Goal: Information Seeking & Learning: Check status

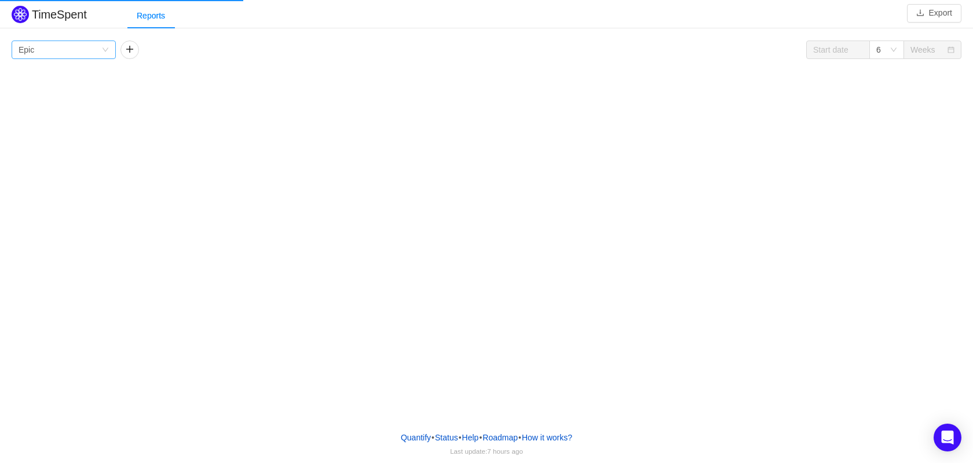
click at [75, 54] on div "Group by Epic" at bounding box center [60, 49] width 83 height 17
click at [75, 69] on li "Project" at bounding box center [64, 73] width 104 height 19
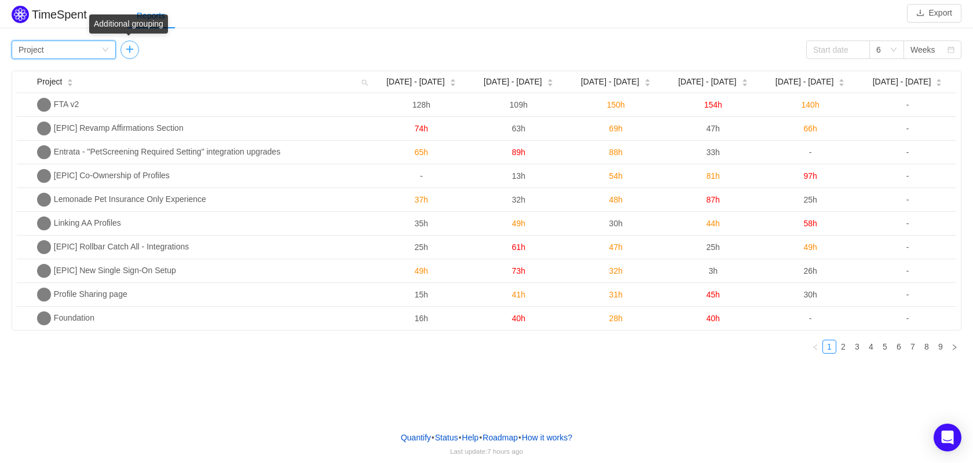
click at [130, 54] on button "button" at bounding box center [129, 50] width 19 height 19
click at [133, 55] on div "Person" at bounding box center [139, 49] width 25 height 17
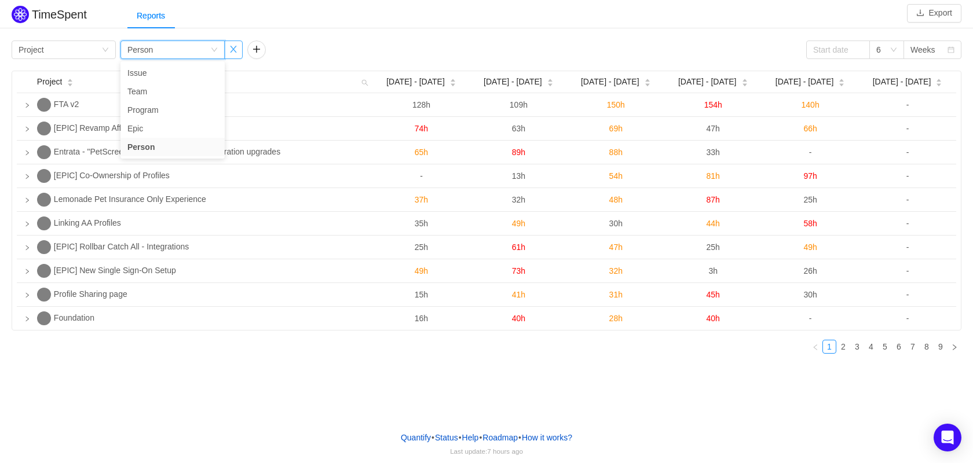
click at [237, 52] on button "button" at bounding box center [233, 50] width 19 height 19
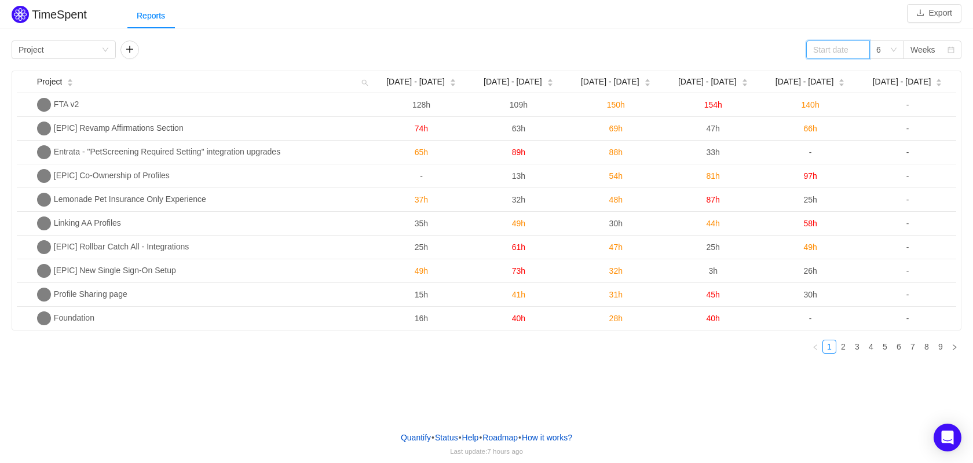
click at [827, 56] on input at bounding box center [838, 50] width 64 height 19
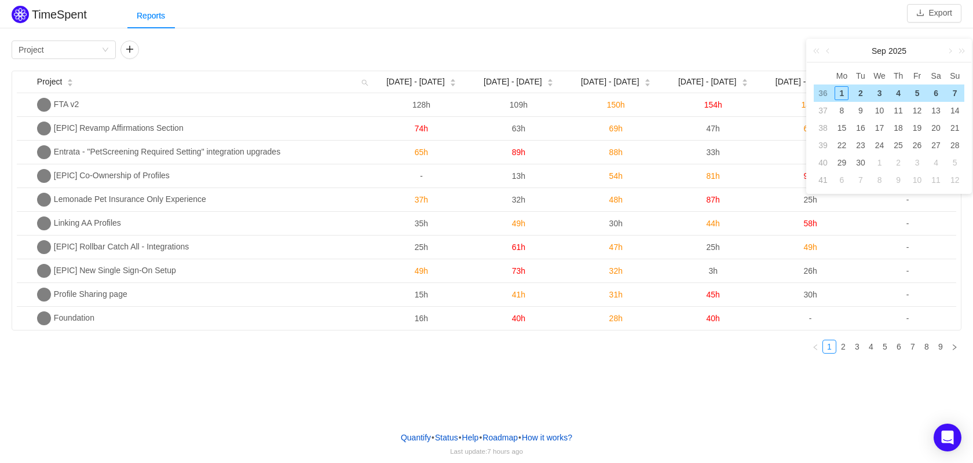
click at [754, 63] on div "Group by Project 6 Weeks Project Jul 28 - Aug 3 Aug 4 - 10 Aug 11 - 17 Aug 18 -…" at bounding box center [486, 202] width 949 height 322
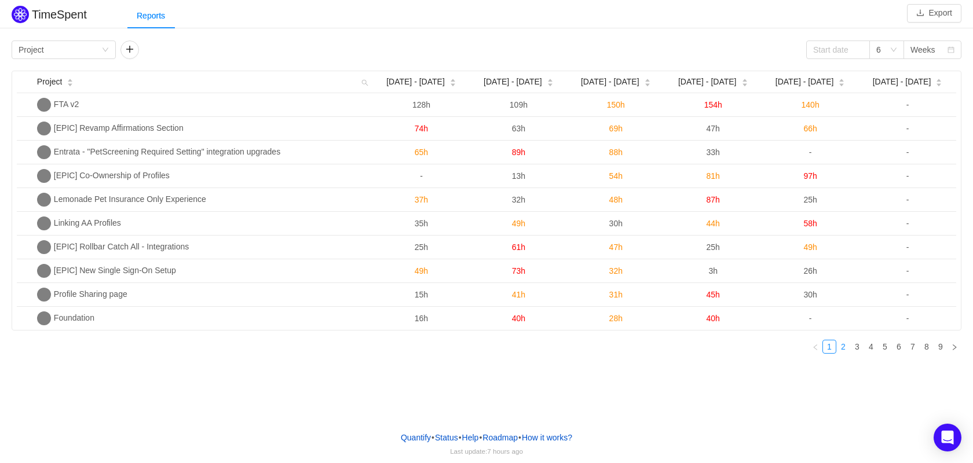
click at [842, 346] on link "2" at bounding box center [843, 346] width 13 height 13
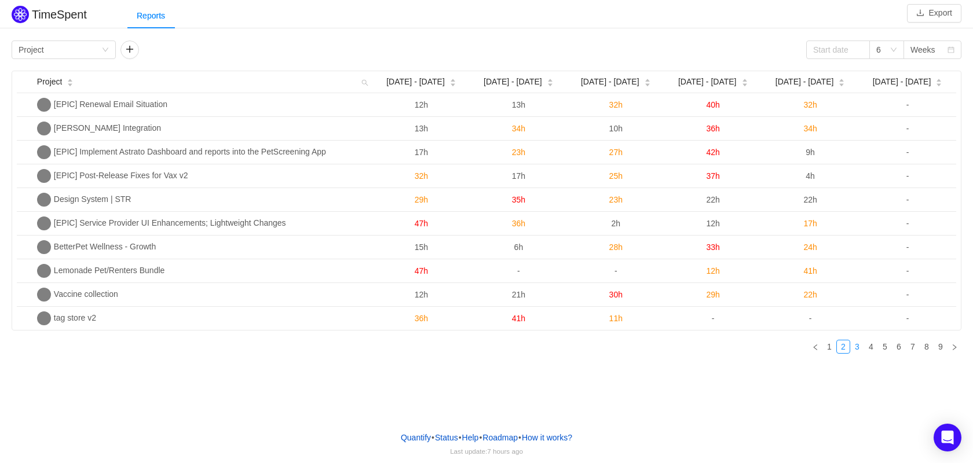
click at [857, 351] on link "3" at bounding box center [856, 346] width 13 height 13
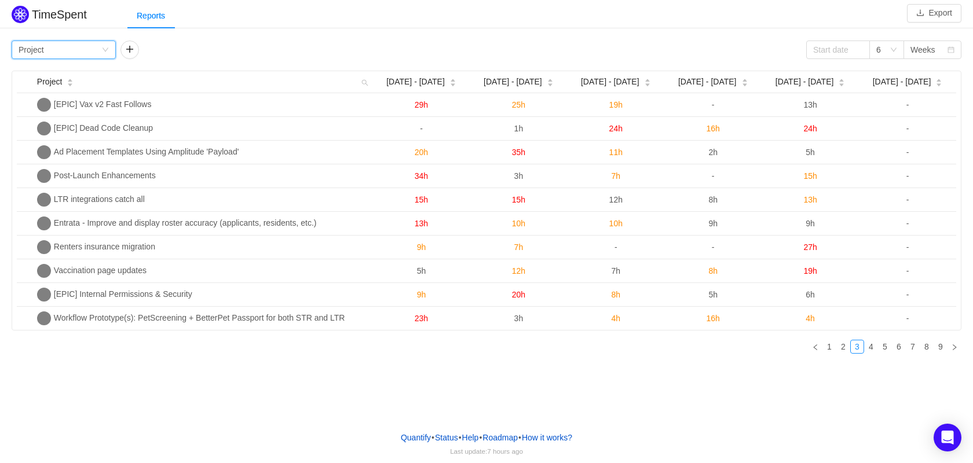
click at [82, 50] on div "Group by Project" at bounding box center [60, 49] width 83 height 17
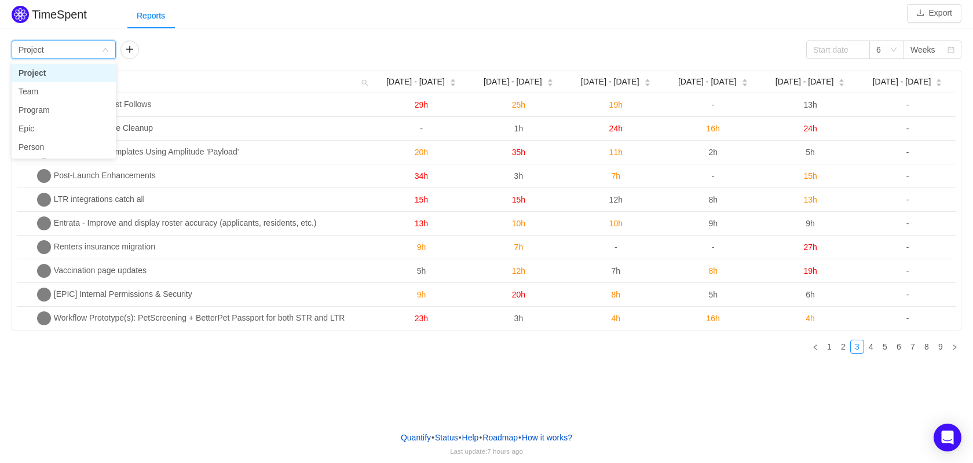
click at [71, 75] on li "Project" at bounding box center [64, 73] width 104 height 19
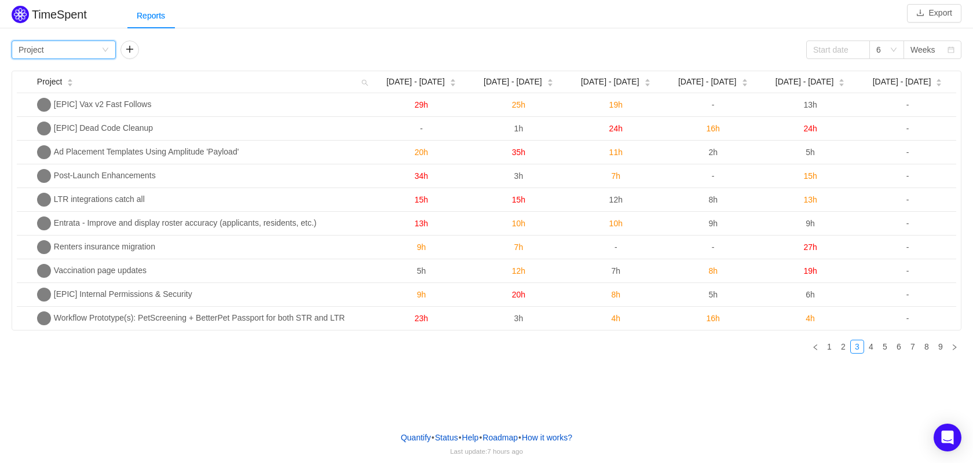
click at [66, 53] on div "Group by Project" at bounding box center [60, 49] width 83 height 17
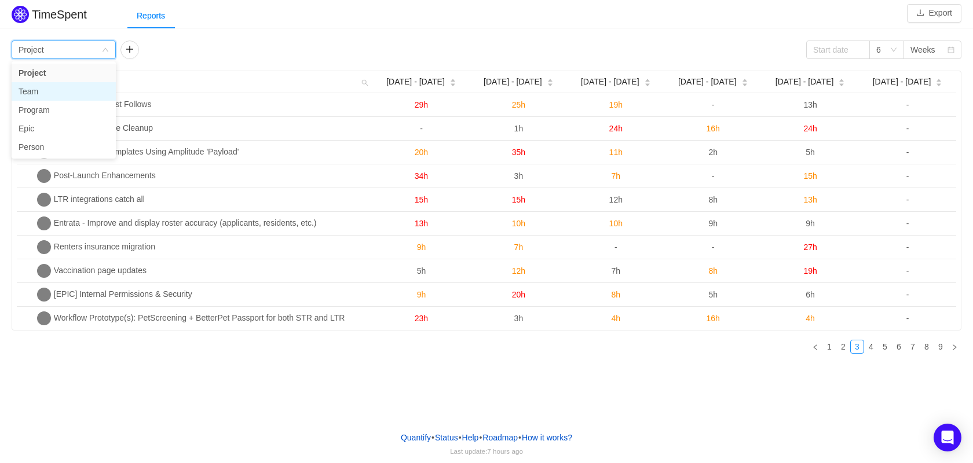
click at [58, 85] on li "Team" at bounding box center [64, 91] width 104 height 19
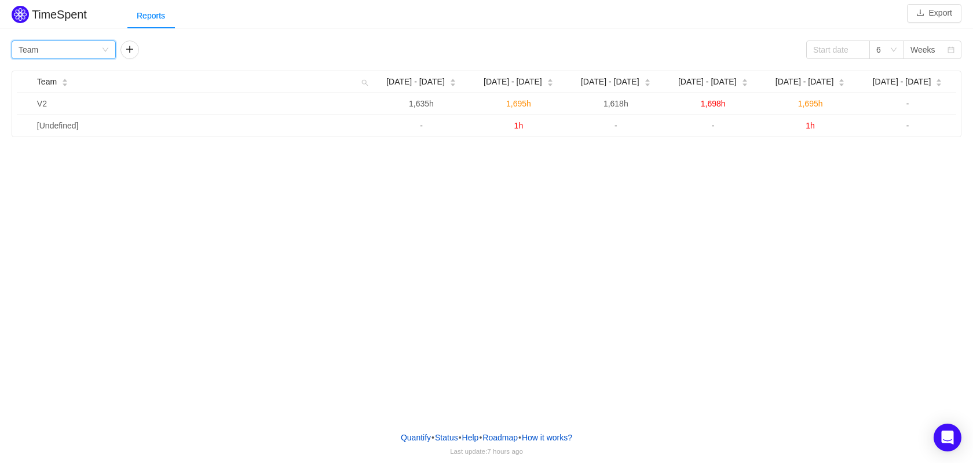
click at [56, 52] on div "Group by Team" at bounding box center [60, 49] width 83 height 17
click at [46, 115] on li "Program" at bounding box center [64, 110] width 104 height 19
click at [63, 50] on div "Group by Program" at bounding box center [60, 49] width 83 height 17
click at [57, 124] on li "Epic" at bounding box center [64, 128] width 104 height 19
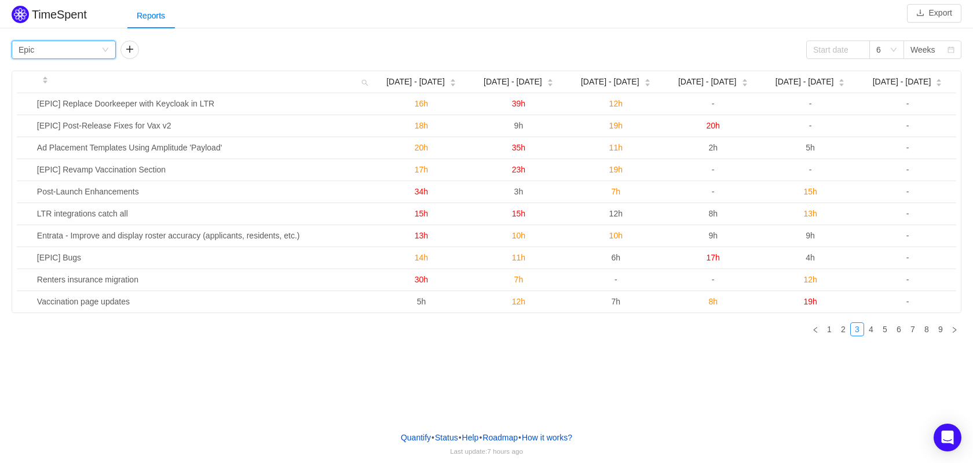
click at [66, 55] on div "Group by Epic" at bounding box center [60, 49] width 83 height 17
click at [66, 76] on li "Project" at bounding box center [64, 73] width 104 height 19
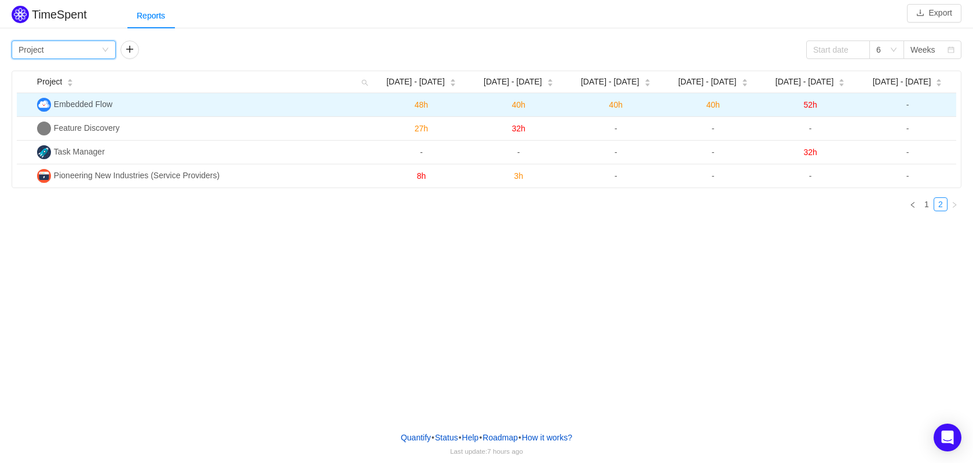
click at [46, 106] on img at bounding box center [44, 105] width 14 height 14
click at [78, 110] on td "Embedded Flow" at bounding box center [202, 105] width 340 height 24
click at [419, 108] on span "48h" at bounding box center [421, 104] width 13 height 9
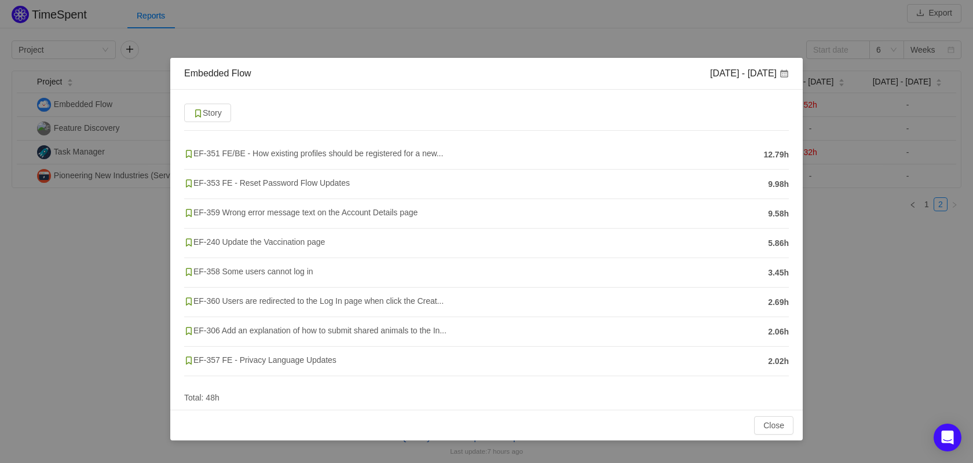
click at [107, 243] on div "Embedded Flow Jul 28 - Aug 3 Story EF-351 FE/BE - How existing profiles should …" at bounding box center [486, 231] width 973 height 463
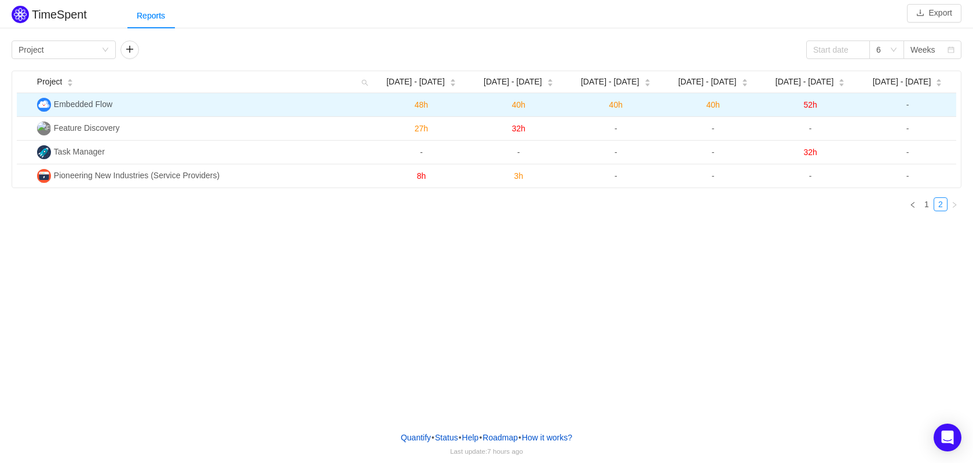
click at [112, 103] on span "Embedded Flow" at bounding box center [83, 104] width 58 height 9
click at [94, 105] on span "Embedded Flow" at bounding box center [83, 104] width 58 height 9
click at [163, 105] on td "Embedded Flow" at bounding box center [202, 105] width 340 height 24
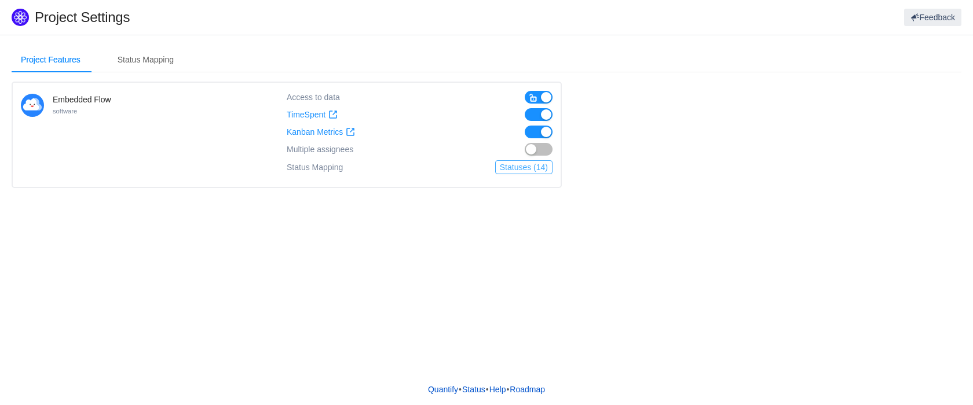
click at [502, 168] on button "Statuses (14)" at bounding box center [523, 167] width 57 height 14
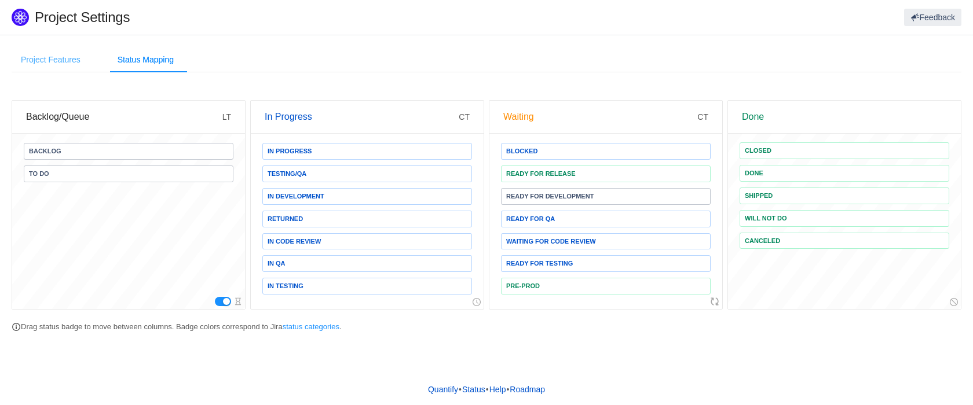
click at [66, 66] on div "Project Features" at bounding box center [51, 60] width 78 height 26
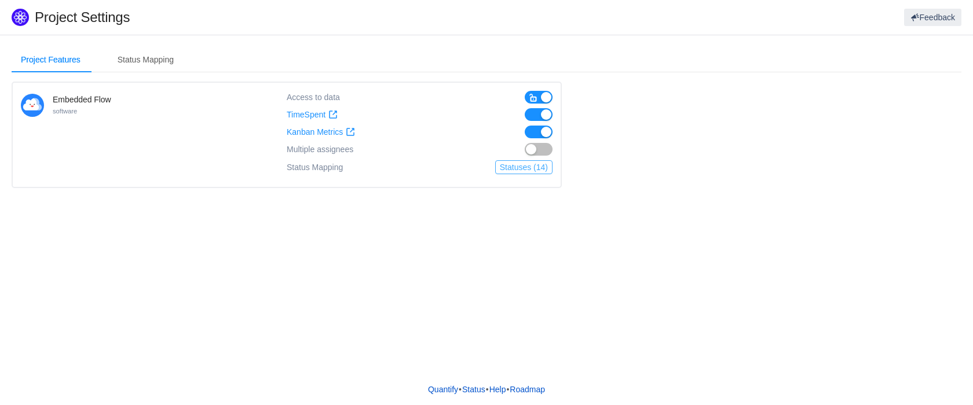
click at [527, 169] on button "Statuses (14)" at bounding box center [523, 167] width 57 height 14
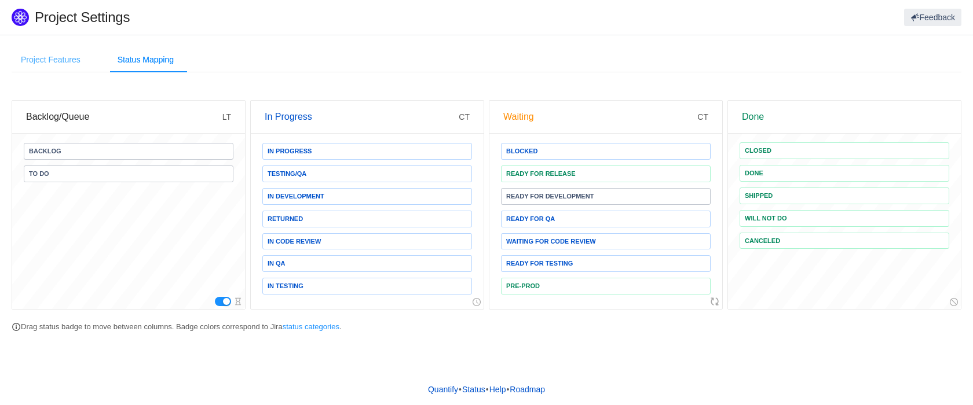
click at [78, 65] on div "Project Features" at bounding box center [51, 60] width 78 height 26
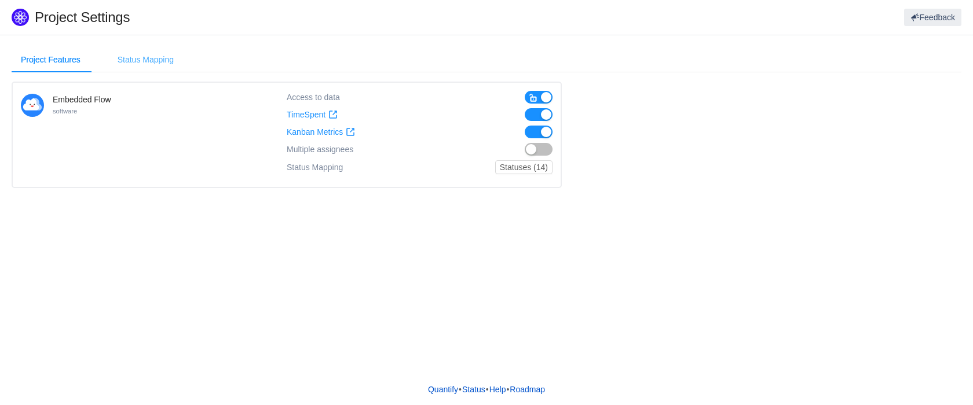
click at [157, 63] on div "Status Mapping" at bounding box center [145, 60] width 75 height 26
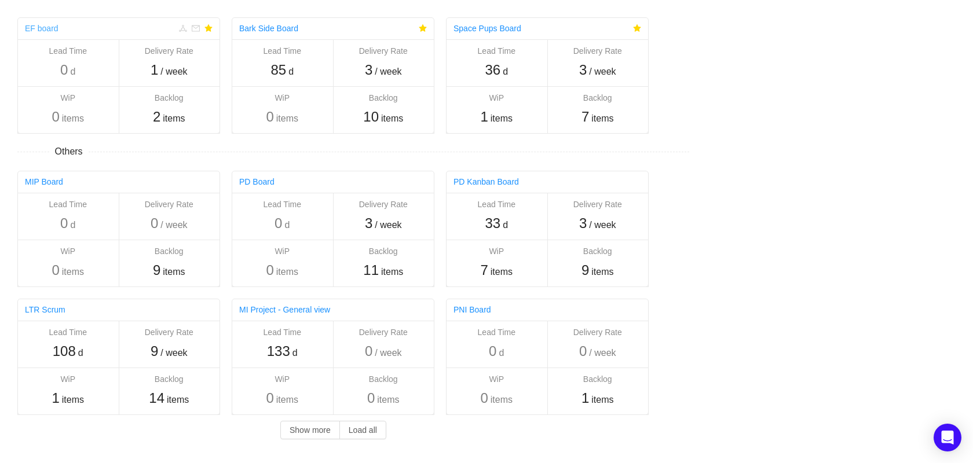
click at [39, 29] on link "EF board" at bounding box center [42, 28] width 34 height 9
click at [489, 29] on link "Space Pups Board" at bounding box center [487, 28] width 68 height 9
click at [285, 30] on link "Bark Side Board" at bounding box center [268, 28] width 59 height 9
click at [287, 431] on button "Show more" at bounding box center [310, 430] width 60 height 19
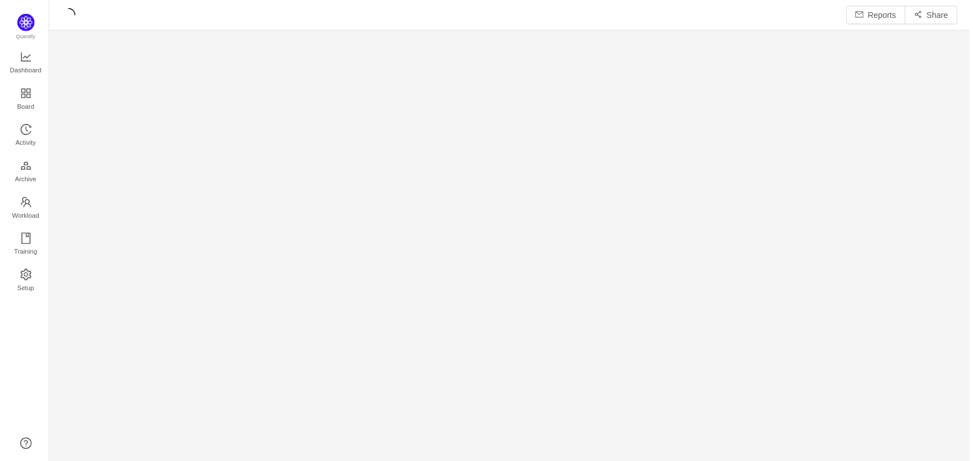
scroll to position [446, 900]
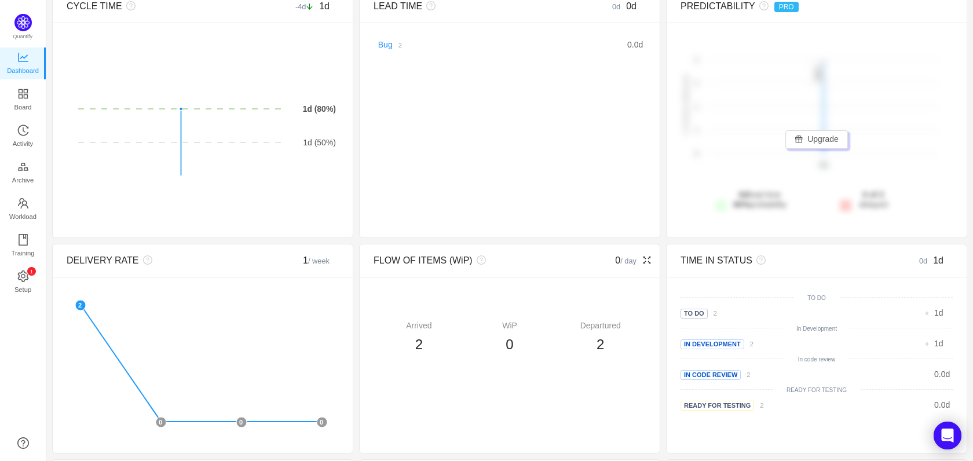
scroll to position [134, 0]
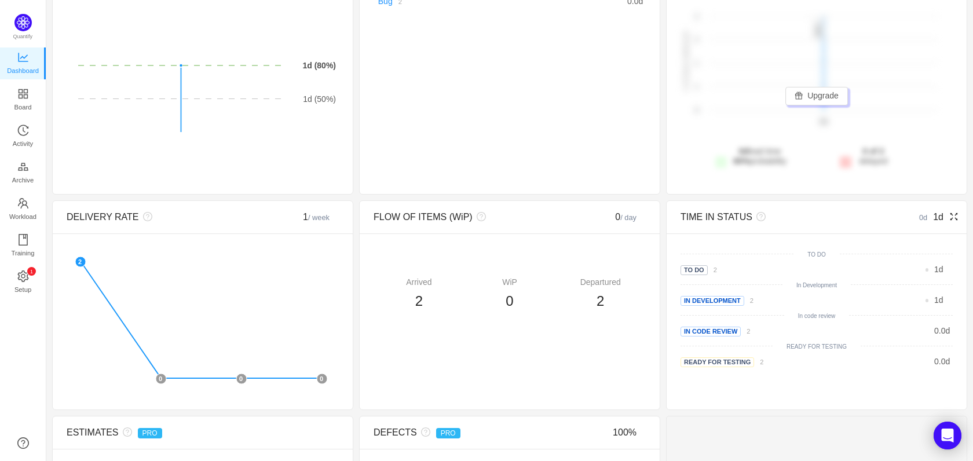
click at [701, 218] on div "TIME IN STATUS" at bounding box center [782, 217] width 204 height 14
click at [714, 219] on div "TIME IN STATUS" at bounding box center [782, 217] width 204 height 14
click at [949, 218] on icon "icon: fullscreen" at bounding box center [953, 216] width 9 height 9
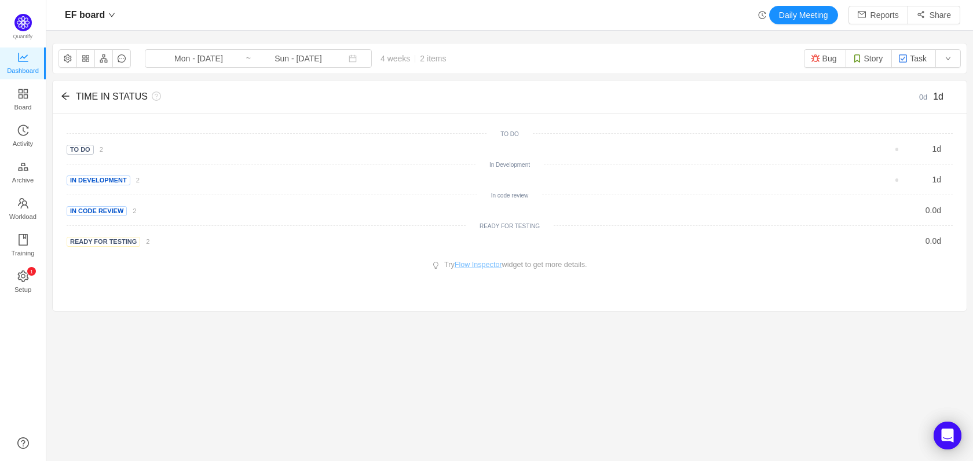
scroll to position [0, 0]
click at [611, 351] on section "EF board Mon - Aug 11, 2025 ~ Sun - Sep 07, 2025 4 weeks 2 items Bug Story Task…" at bounding box center [509, 233] width 926 height 392
click at [30, 278] on span "Setup" at bounding box center [22, 289] width 17 height 23
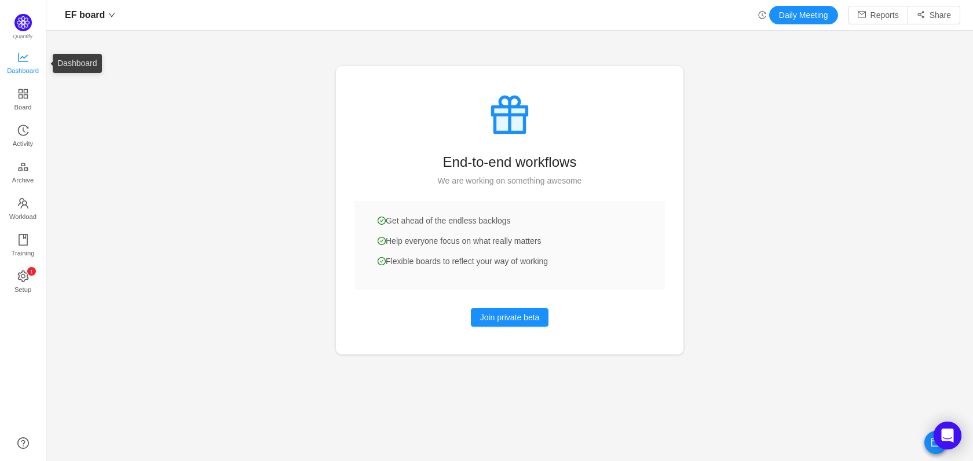
click at [22, 65] on span "Dashboard" at bounding box center [23, 70] width 32 height 23
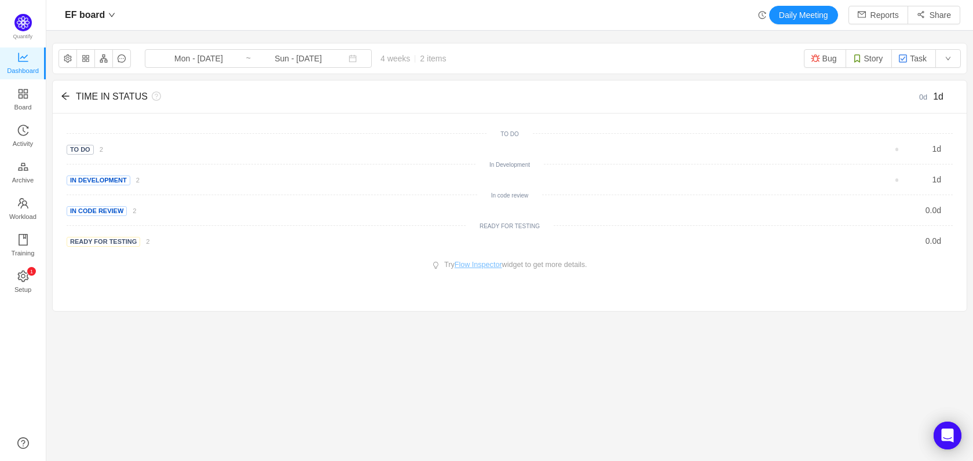
click at [97, 375] on section "EF board Mon - Aug 11, 2025 ~ Sun - Sep 07, 2025 4 weeks 2 items Bug Story Task…" at bounding box center [509, 233] width 926 height 392
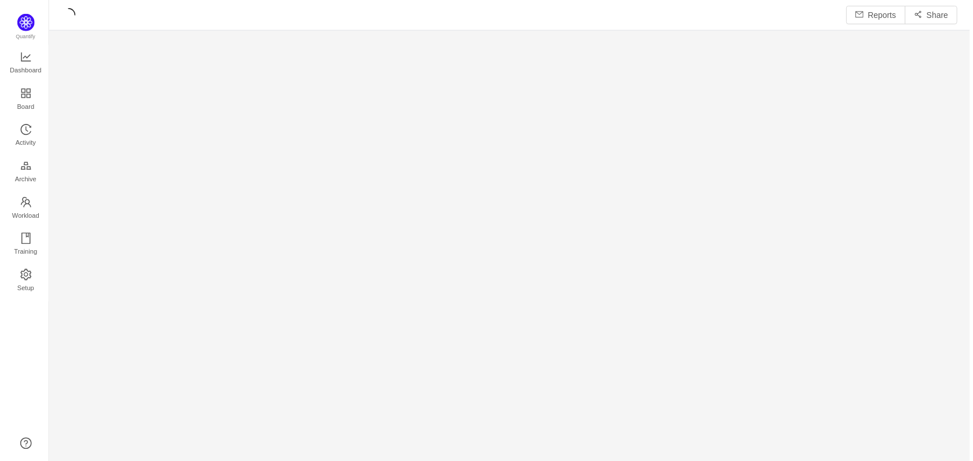
scroll to position [446, 900]
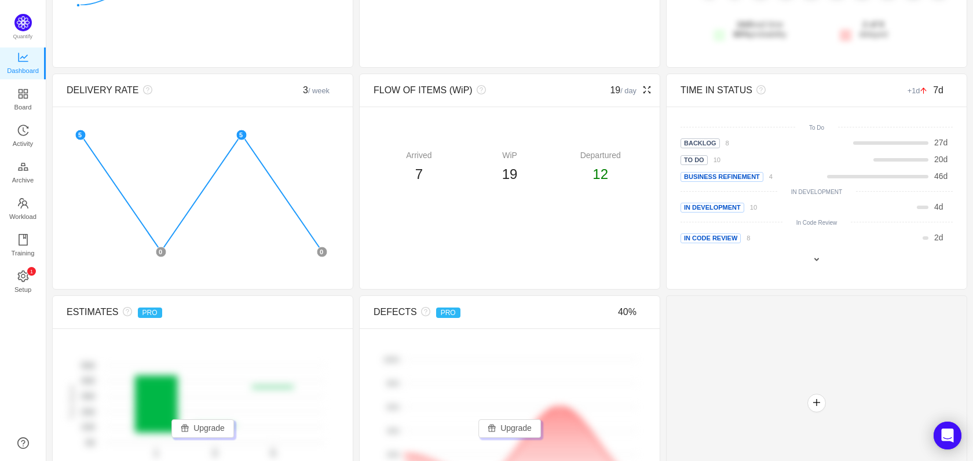
scroll to position [253, 0]
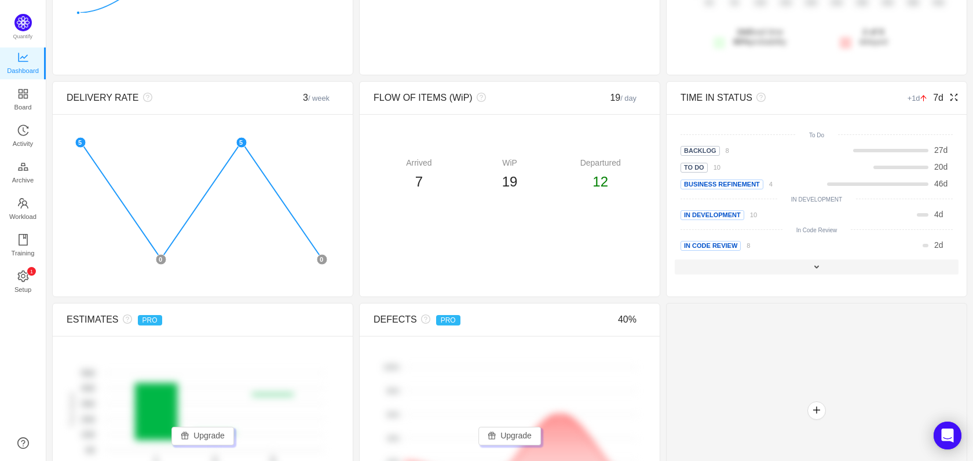
click at [812, 272] on div at bounding box center [816, 266] width 284 height 15
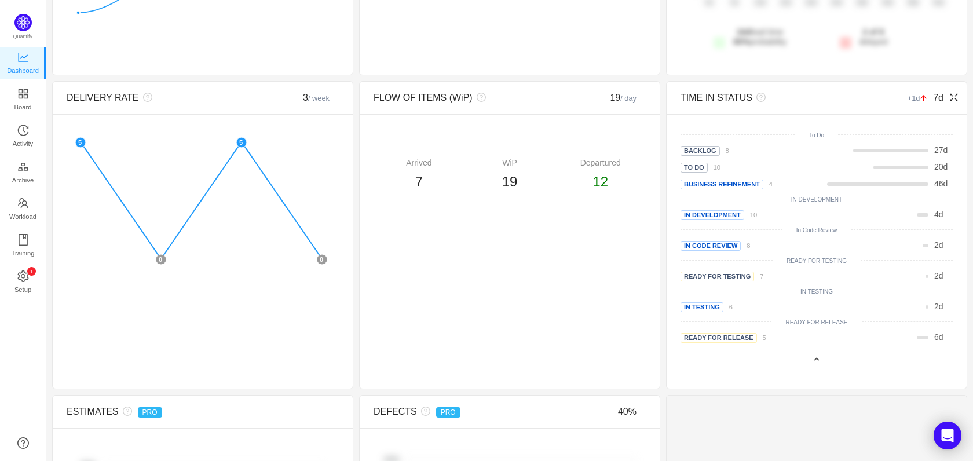
click at [949, 101] on icon "icon: fullscreen" at bounding box center [953, 97] width 9 height 9
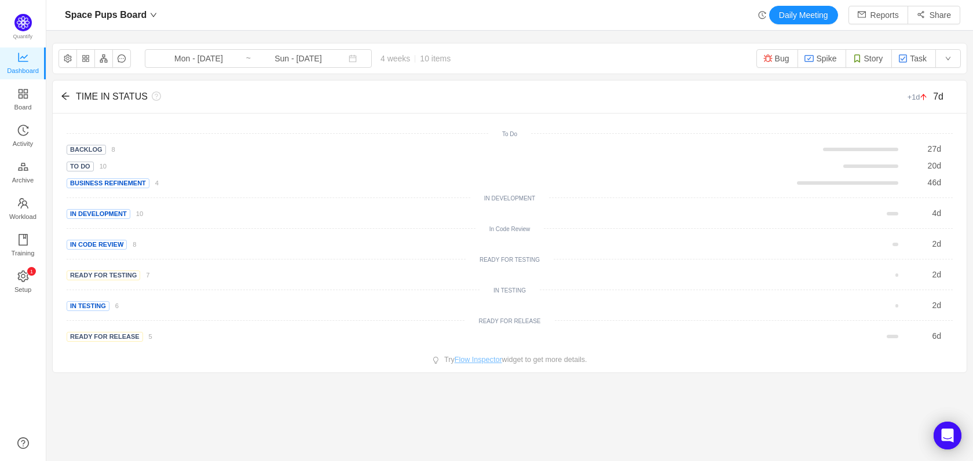
click at [240, 423] on section "Space Pups Board Mon - [DATE] ~ Sun - [DATE] 4 weeks 10 items Bug Spike Story T…" at bounding box center [509, 233] width 926 height 392
click at [251, 61] on input "Sun - [DATE]" at bounding box center [298, 58] width 94 height 13
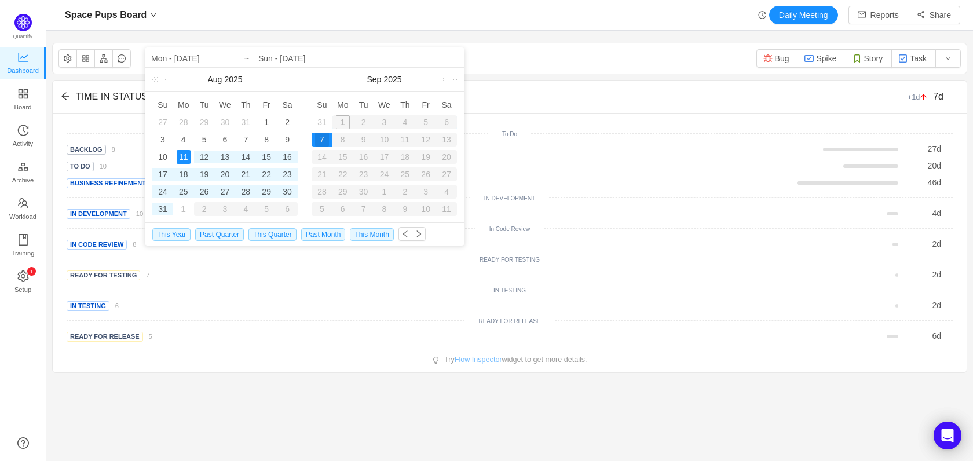
click at [382, 43] on div "Space Pups Board Mon - Aug 11, 2025 ~ Sun - Sep 07, 2025 4 weeks 10 items Bug S…" at bounding box center [510, 58] width 914 height 30
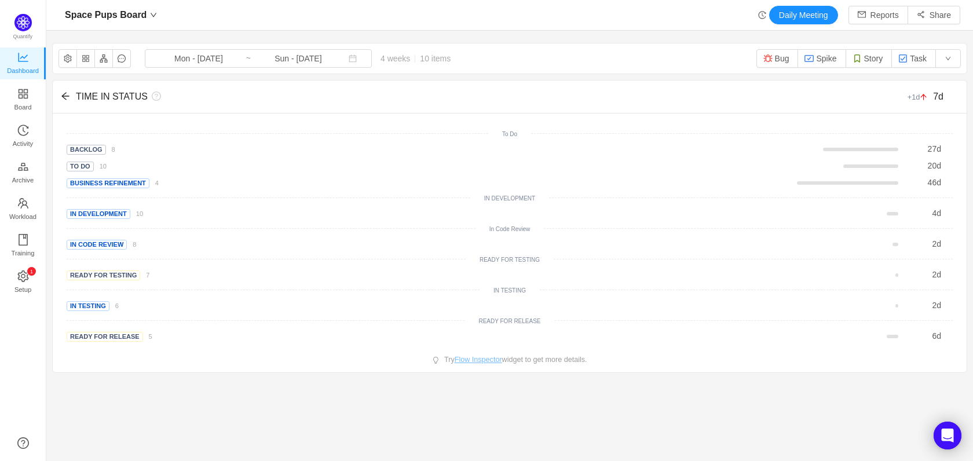
click at [372, 57] on span "4 weeks 10 items" at bounding box center [415, 58] width 87 height 9
click at [292, 62] on input "Sun - Sep 07, 2025" at bounding box center [298, 58] width 94 height 13
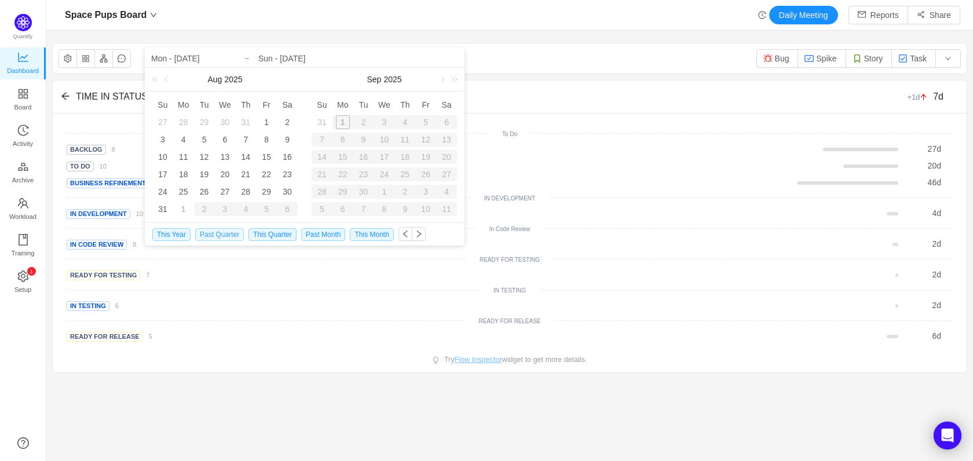
click at [237, 236] on span "Past Quarter" at bounding box center [219, 234] width 49 height 13
type input "Tue - Apr 01, 2025"
type input "Mon - Jun 30, 2025"
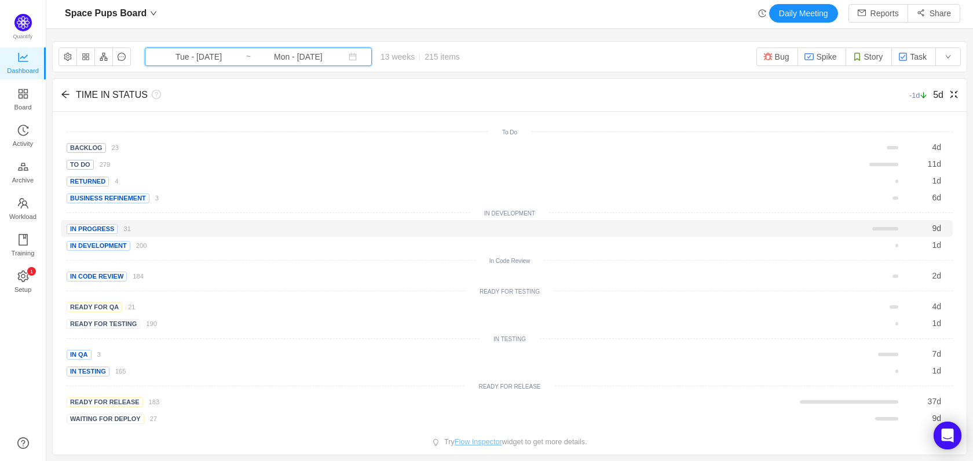
scroll to position [2, 0]
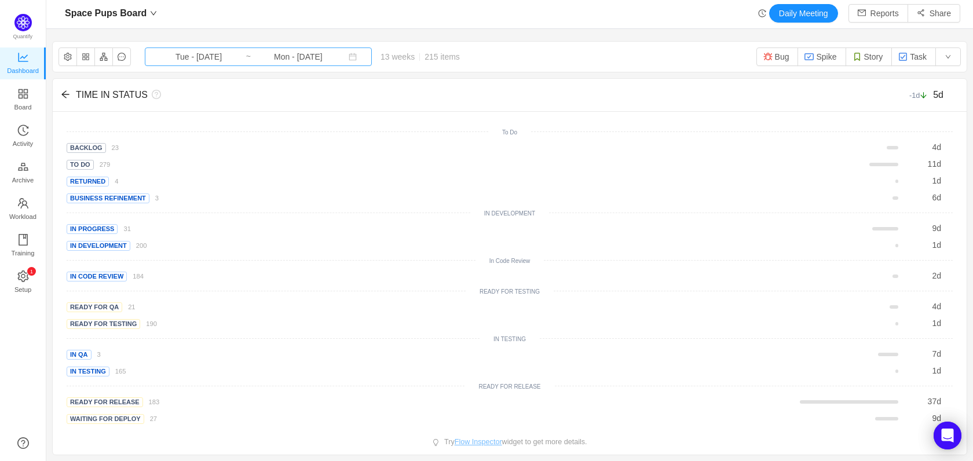
click at [291, 62] on input "Mon - Jun 30, 2025" at bounding box center [298, 56] width 94 height 13
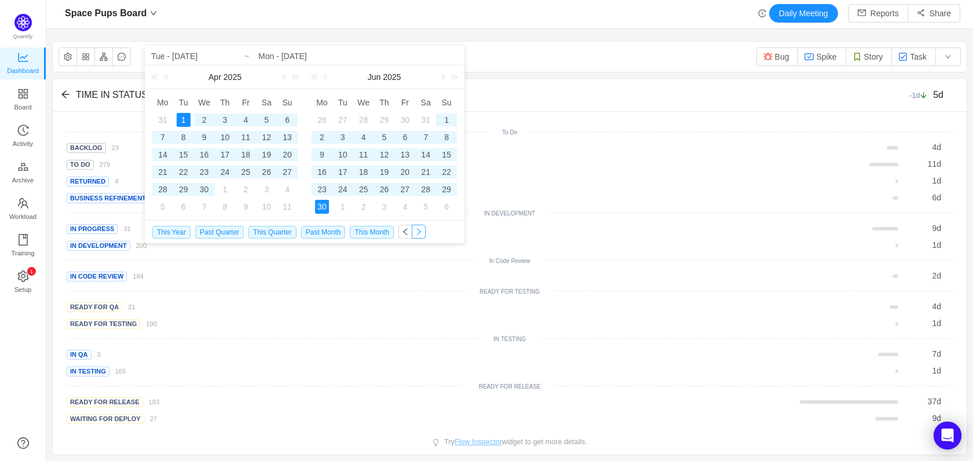
click at [423, 234] on button "button" at bounding box center [419, 232] width 14 height 14
type input "Tue - [DATE]"
type input "Mon - Sep 29, 2025"
type input "Tue - [DATE]"
type input "Mon - Sep 29, 2025"
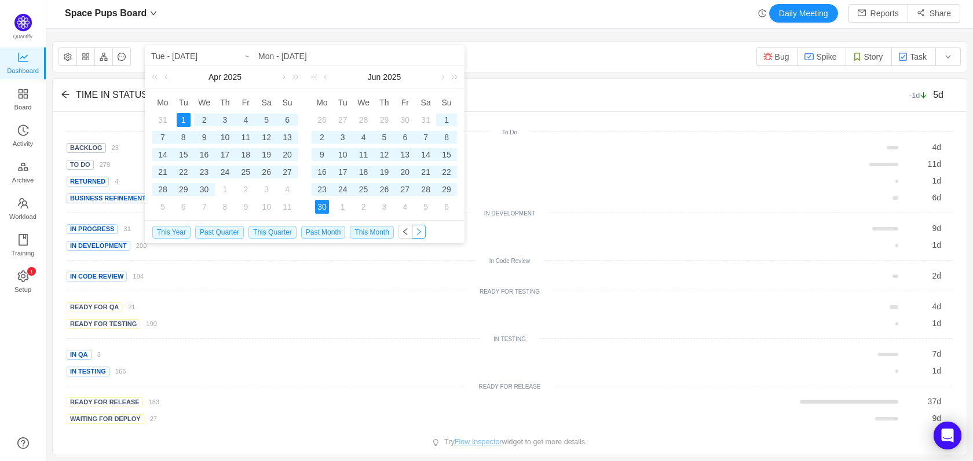
scroll to position [0, 0]
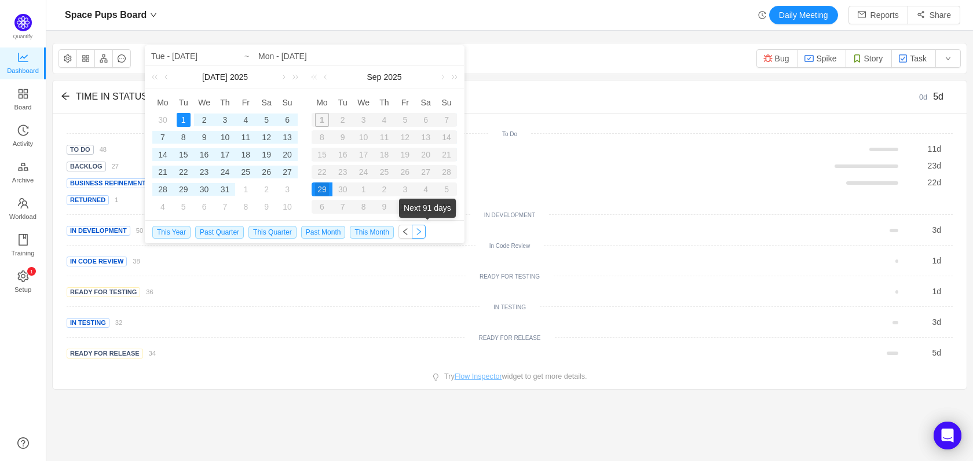
click at [423, 234] on button "button" at bounding box center [419, 232] width 14 height 14
click at [287, 234] on span "This Quarter" at bounding box center [272, 232] width 48 height 13
type input "Sun - [DATE]"
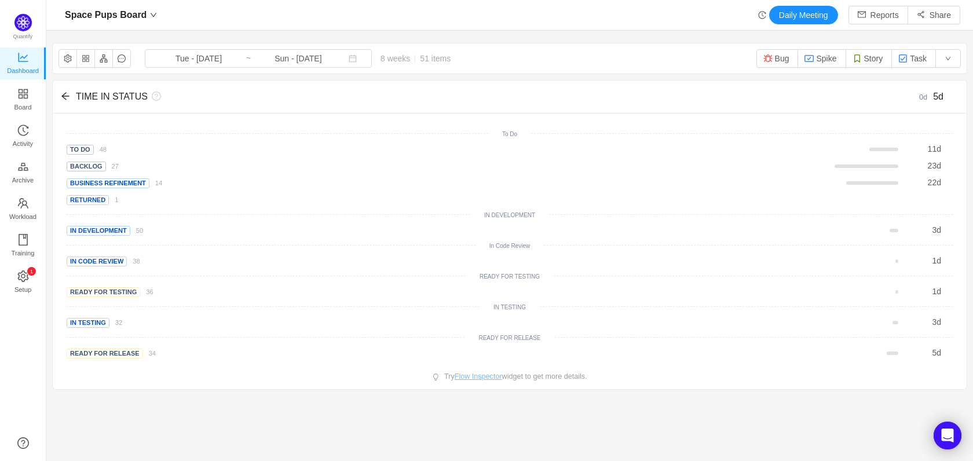
click at [198, 409] on section "Space Pups Board Tue - Jul 01, 2025 ~ Sun - Aug 31, 2025 8 weeks 51 items Bug S…" at bounding box center [509, 233] width 926 height 392
click at [270, 424] on section "Space Pups Board Tue - Jul 01, 2025 ~ Sun - Aug 31, 2025 8 weeks 51 items Bug S…" at bounding box center [509, 233] width 926 height 392
click at [13, 36] on div "Quantify Dashboard Board Activity Archive Workload Training 0 1 2 3 4 5 6 7 8 9…" at bounding box center [23, 230] width 46 height 461
copy div "Quantify"
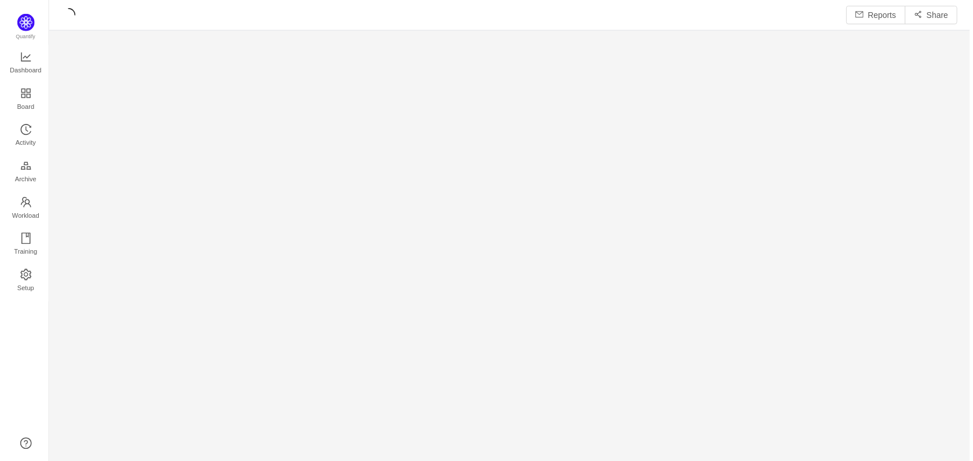
scroll to position [446, 900]
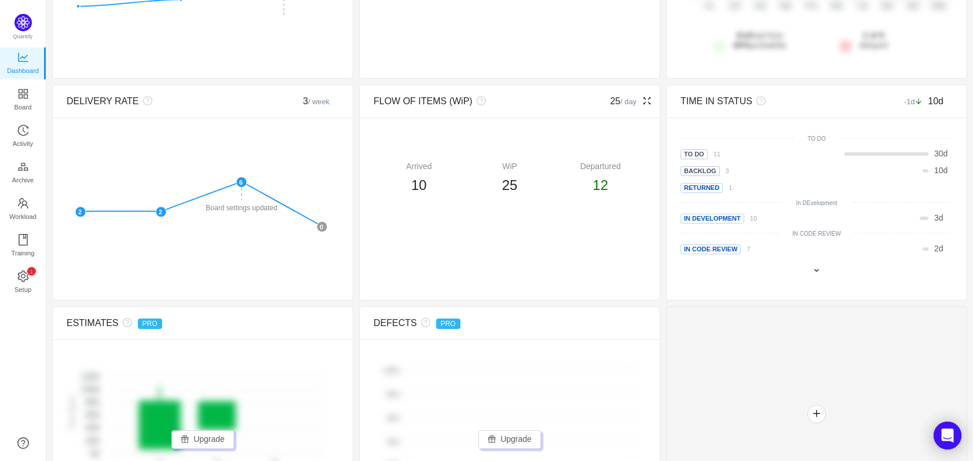
scroll to position [252, 0]
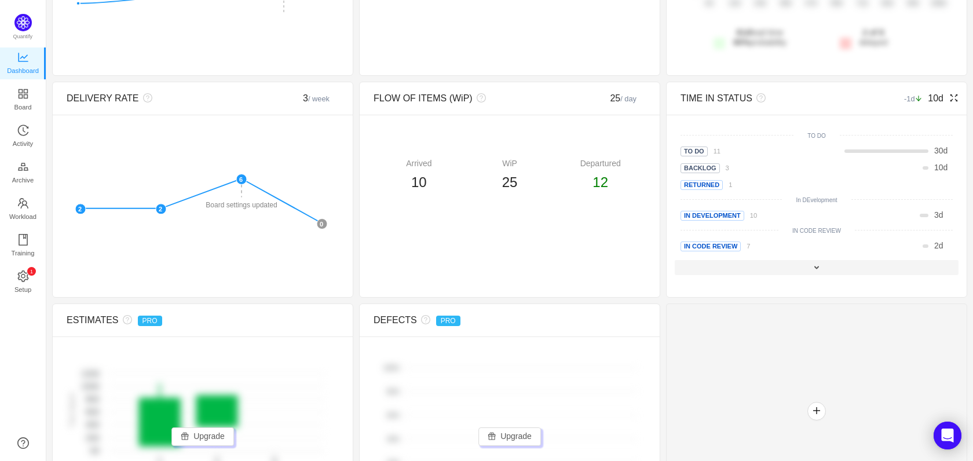
click at [817, 269] on div at bounding box center [816, 267] width 284 height 15
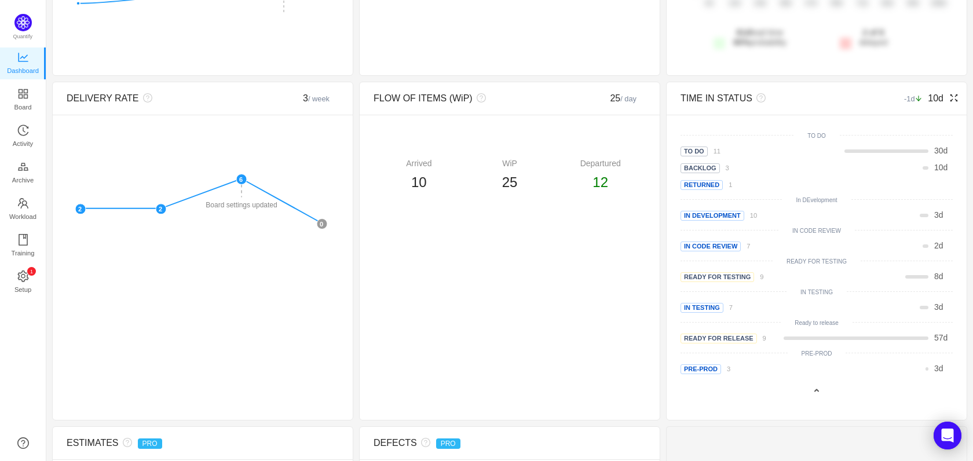
click at [950, 97] on icon "icon: fullscreen" at bounding box center [954, 98] width 8 height 8
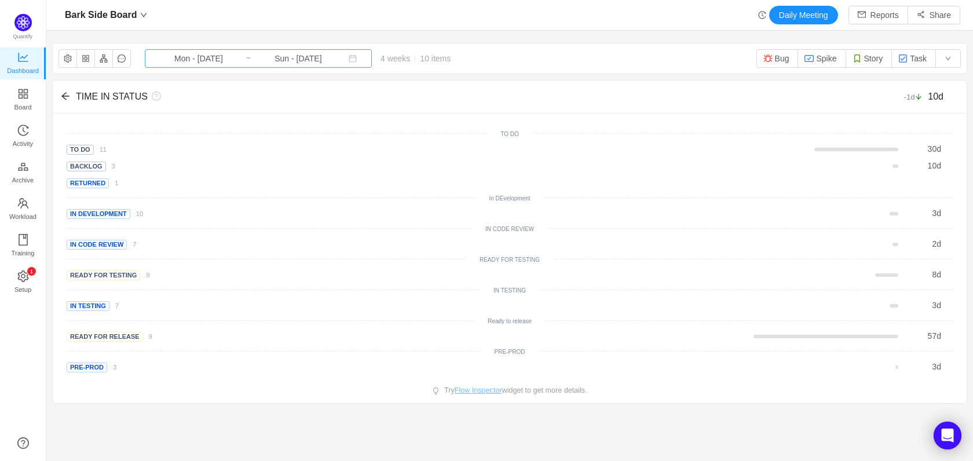
click at [285, 64] on input "Sun - [DATE]" at bounding box center [298, 58] width 94 height 13
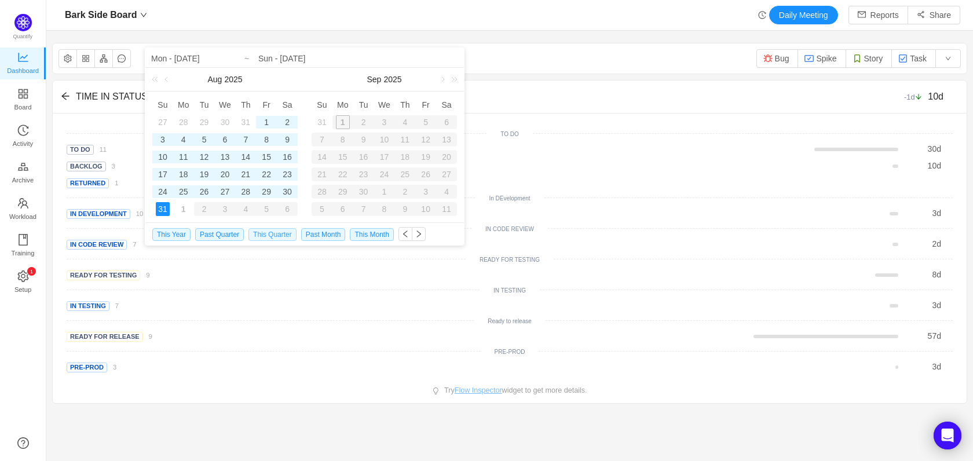
click at [280, 230] on span "This Quarter" at bounding box center [272, 234] width 48 height 13
type input "Tue - [DATE]"
type input "Sun - [DATE]"
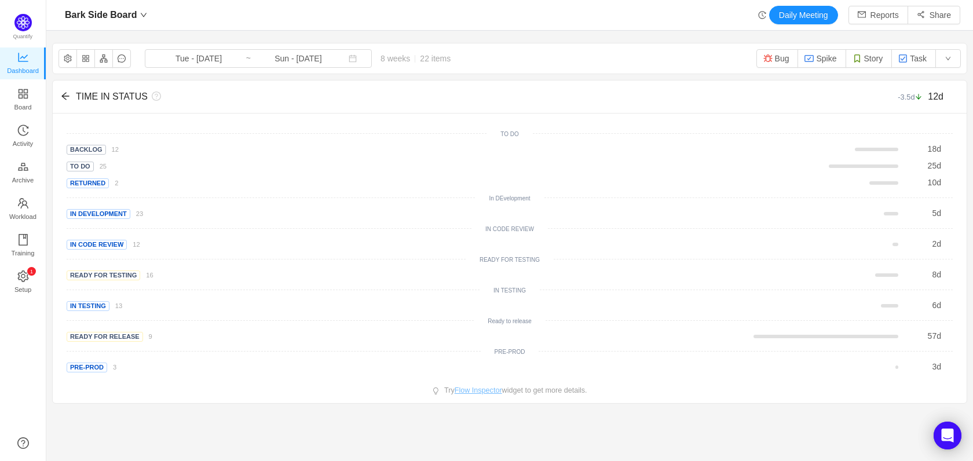
click at [199, 431] on div "Bark Side Board Daily Meeting Reports Share Bark Side Board Tue - [DATE] ~ Sun …" at bounding box center [509, 230] width 926 height 461
